Goal: Information Seeking & Learning: Learn about a topic

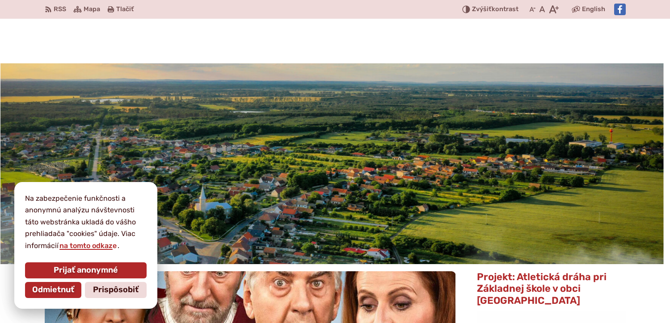
scroll to position [134, 0]
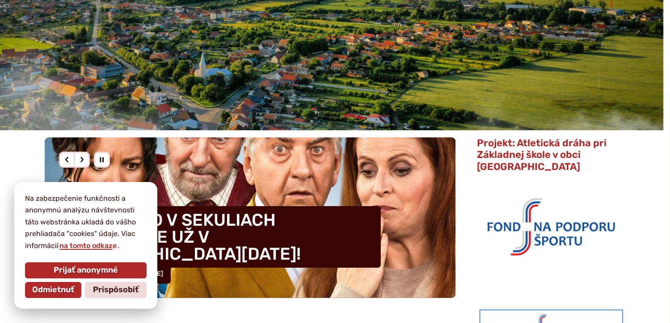
drag, startPoint x: 94, startPoint y: 293, endPoint x: 97, endPoint y: 287, distance: 6.2
click at [95, 292] on span "Prispôsobiť" at bounding box center [116, 290] width 46 height 10
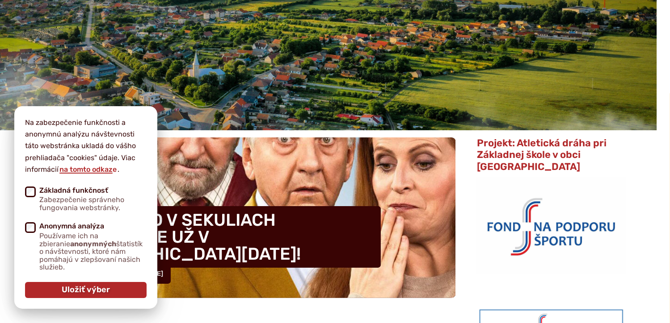
click at [81, 291] on span "Uložiť výber" at bounding box center [86, 290] width 48 height 10
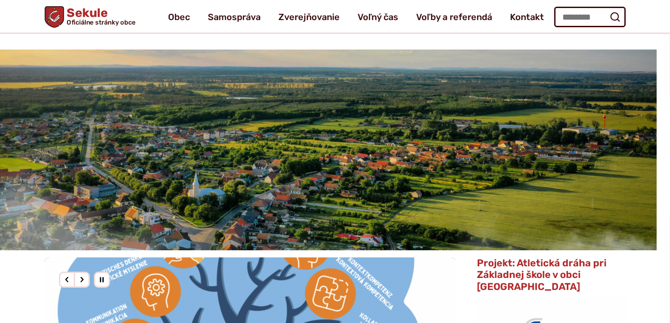
scroll to position [0, 0]
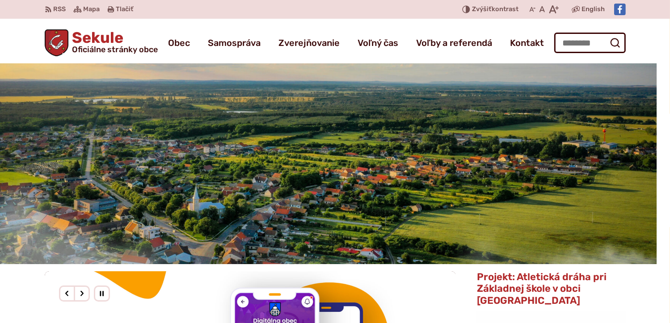
click at [369, 182] on img "3 / 3" at bounding box center [322, 163] width 670 height 201
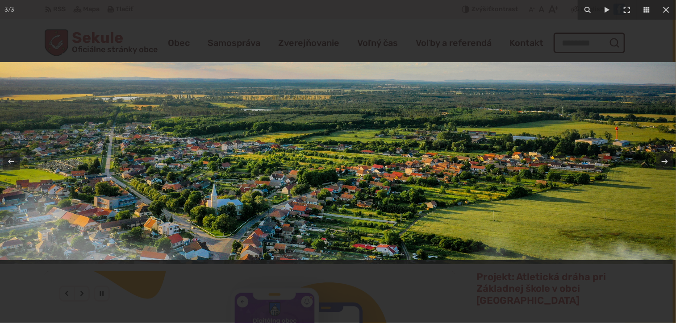
click at [369, 182] on img at bounding box center [338, 161] width 676 height 198
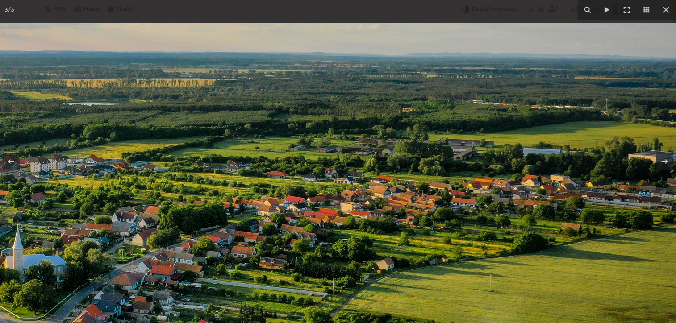
drag, startPoint x: 485, startPoint y: 143, endPoint x: 394, endPoint y: 217, distance: 117.5
click at [394, 217] on img at bounding box center [228, 190] width 1144 height 335
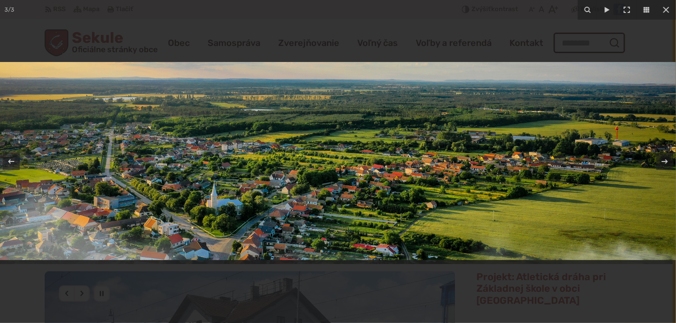
click at [323, 194] on img at bounding box center [338, 161] width 676 height 198
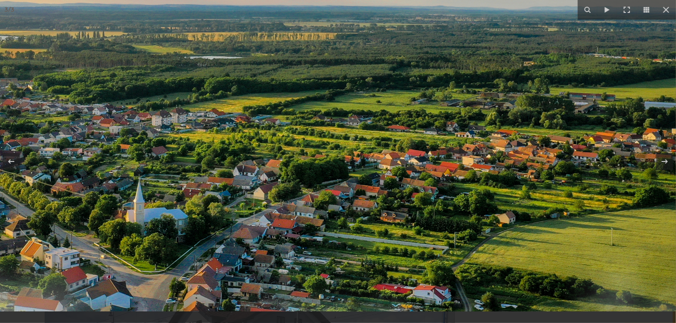
drag, startPoint x: 349, startPoint y: 251, endPoint x: 349, endPoint y: 222, distance: 28.6
click at [349, 222] on img at bounding box center [349, 143] width 1144 height 335
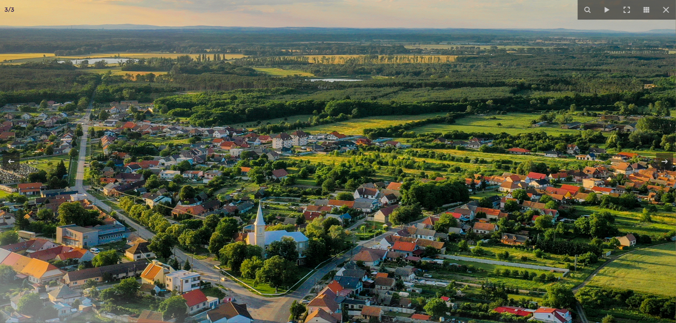
drag, startPoint x: 235, startPoint y: 216, endPoint x: 356, endPoint y: 227, distance: 122.5
click at [356, 227] on img at bounding box center [470, 166] width 1144 height 335
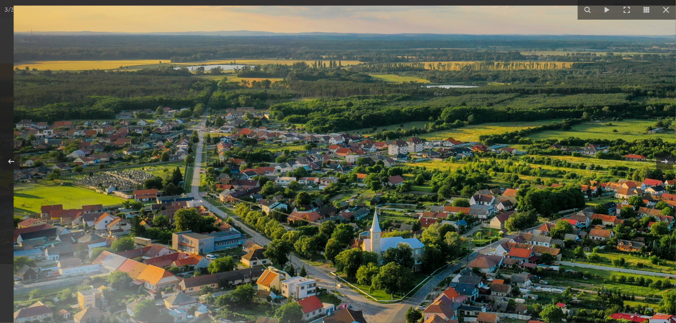
drag, startPoint x: 322, startPoint y: 188, endPoint x: 458, endPoint y: 200, distance: 136.8
click at [458, 200] on img at bounding box center [586, 173] width 1144 height 335
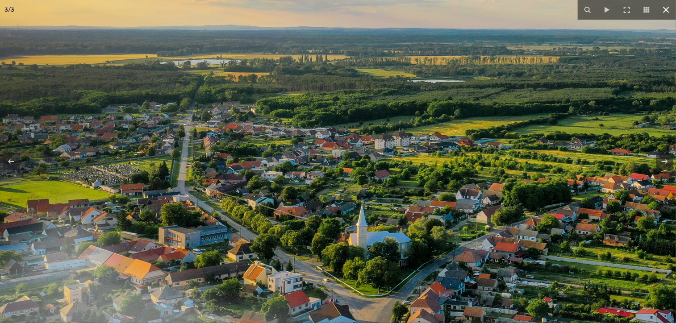
click at [668, 12] on icon at bounding box center [666, 9] width 11 height 11
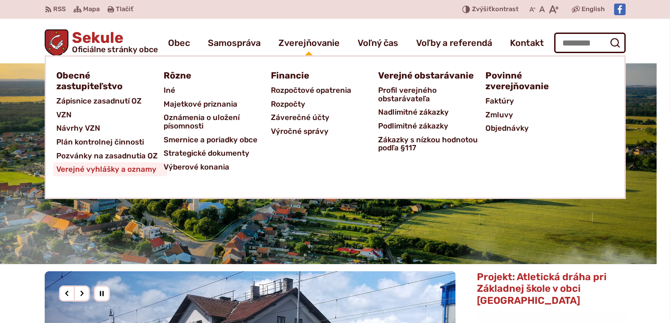
click at [109, 168] on span "Verejné vyhlášky a oznamy" at bounding box center [107, 170] width 100 height 14
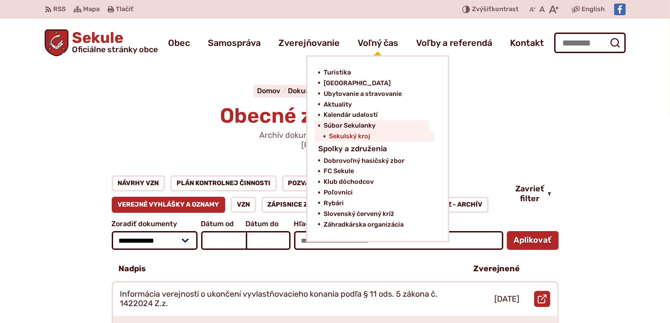
click at [340, 137] on span "Sekulský kroj" at bounding box center [349, 136] width 41 height 11
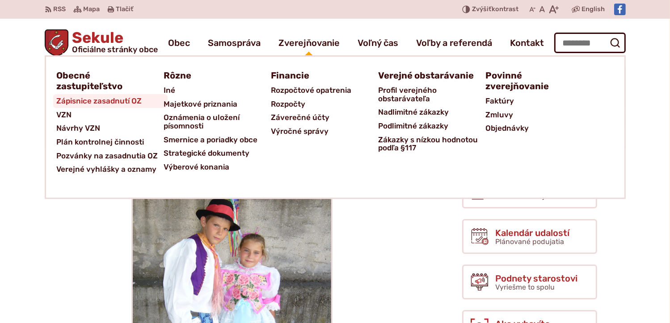
click at [116, 99] on span "Zápisnice zasadnutí OZ" at bounding box center [99, 101] width 85 height 14
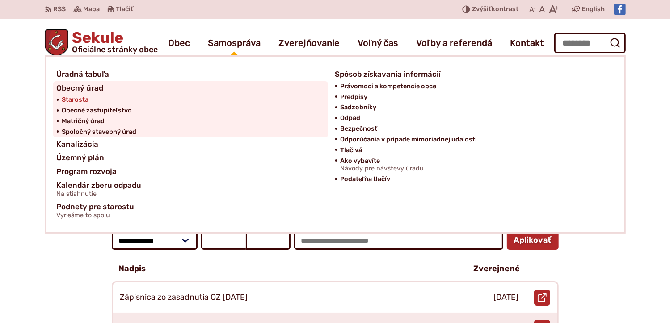
click at [71, 99] on span "Starosta" at bounding box center [75, 100] width 27 height 11
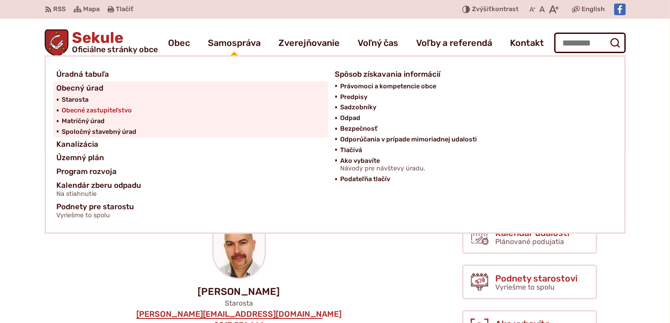
click at [103, 109] on span "Obecné zastupiteľstvo" at bounding box center [97, 110] width 70 height 11
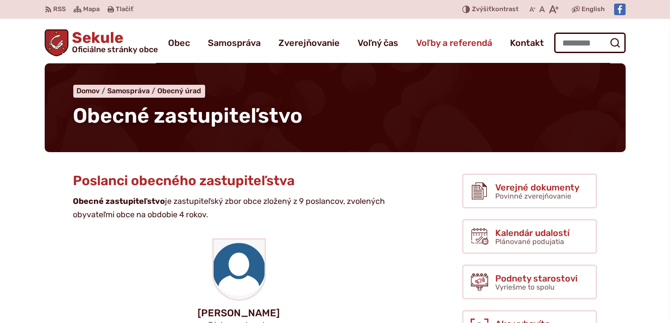
click at [452, 39] on span "Voľby a referendá" at bounding box center [454, 42] width 76 height 25
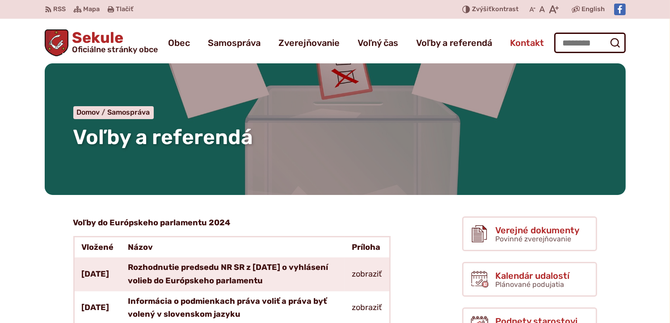
click at [527, 46] on span "Kontakt" at bounding box center [527, 42] width 34 height 25
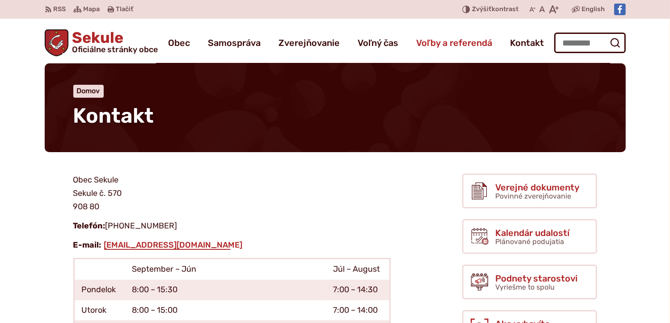
click at [479, 46] on span "Voľby a referendá" at bounding box center [454, 42] width 76 height 25
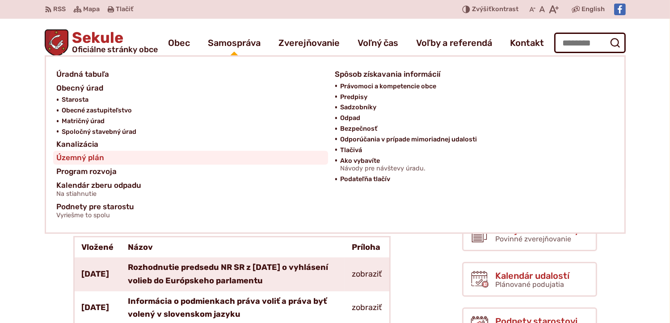
click at [125, 156] on link "Územný plán" at bounding box center [191, 158] width 268 height 14
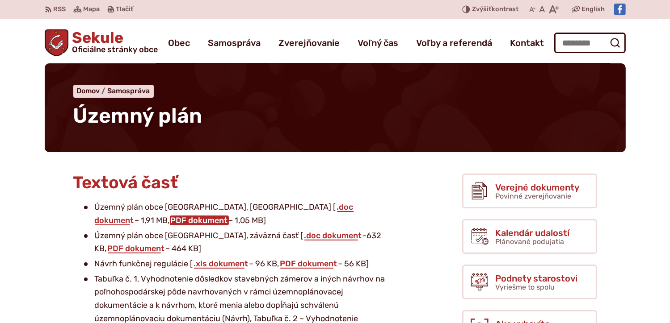
click at [229, 216] on link "PDF dokument" at bounding box center [199, 221] width 59 height 10
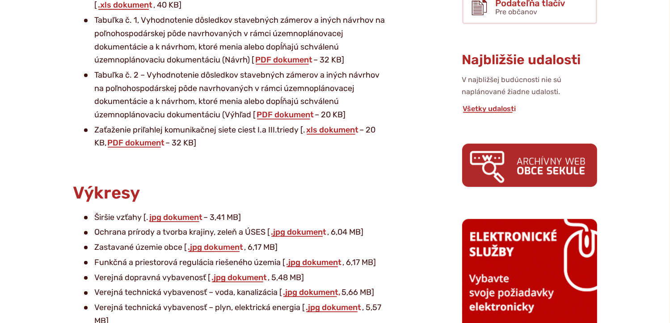
scroll to position [313, 0]
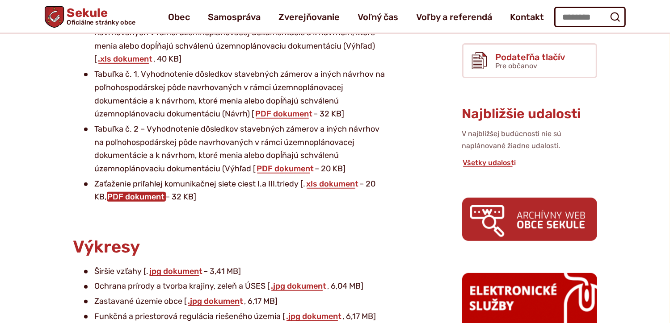
click at [141, 201] on link "PDF dokument" at bounding box center [136, 197] width 59 height 10
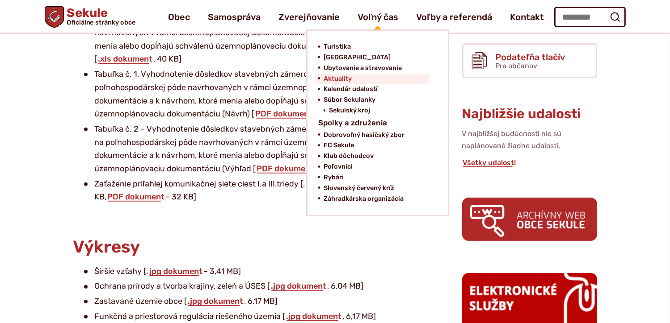
click at [339, 77] on span "Aktuality" at bounding box center [337, 79] width 28 height 11
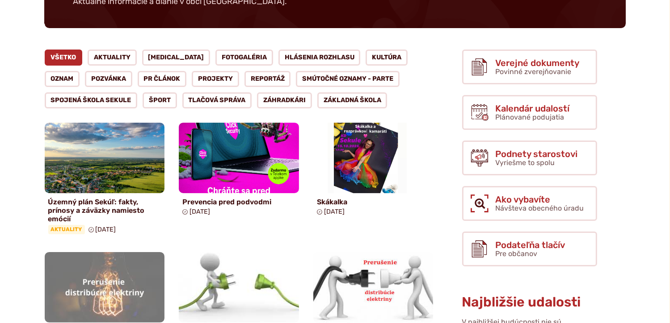
scroll to position [179, 0]
